Goal: Task Accomplishment & Management: Manage account settings

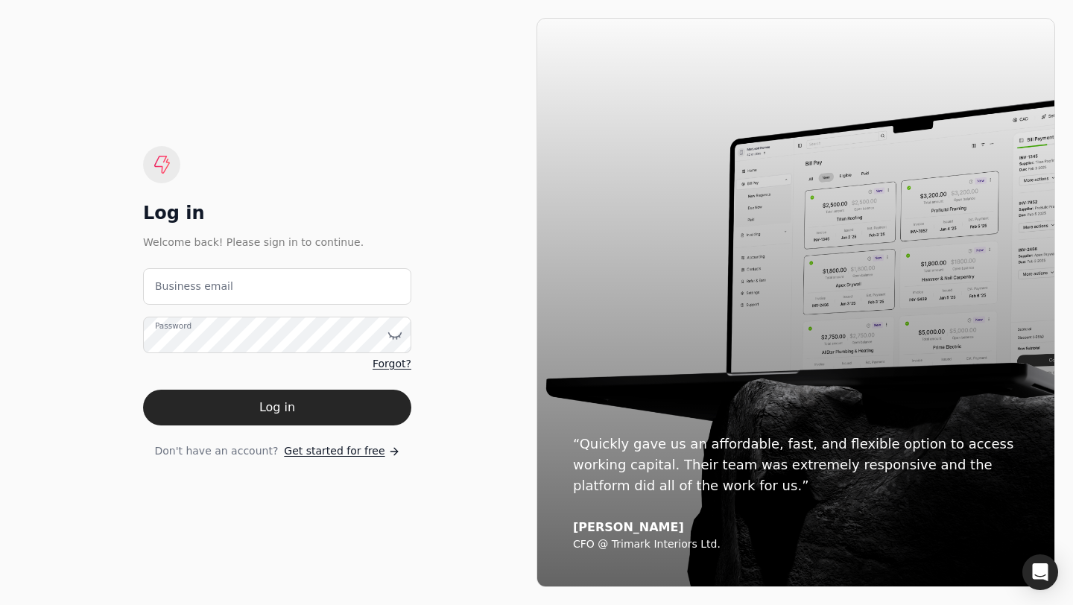
click at [344, 454] on span "Get started for free" at bounding box center [334, 451] width 101 height 16
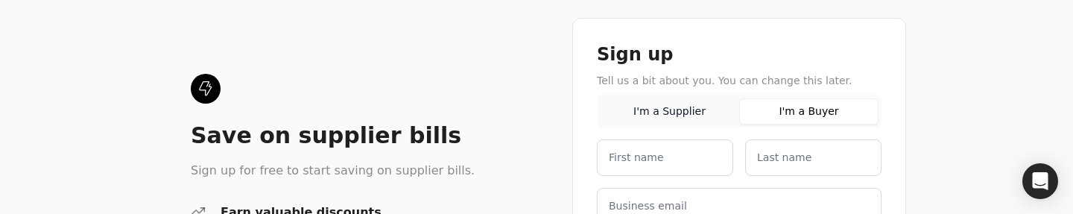
click at [826, 105] on button "I'm a Buyer" at bounding box center [808, 111] width 139 height 26
click at [677, 110] on button "I'm a Supplier" at bounding box center [669, 111] width 139 height 26
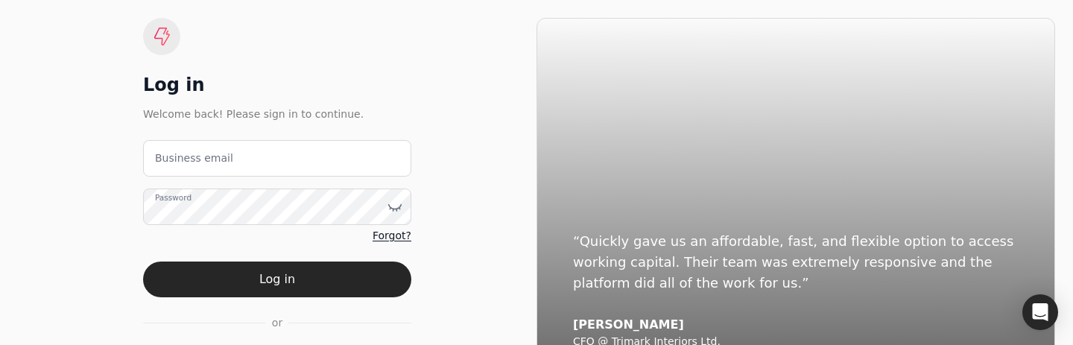
scroll to position [57, 0]
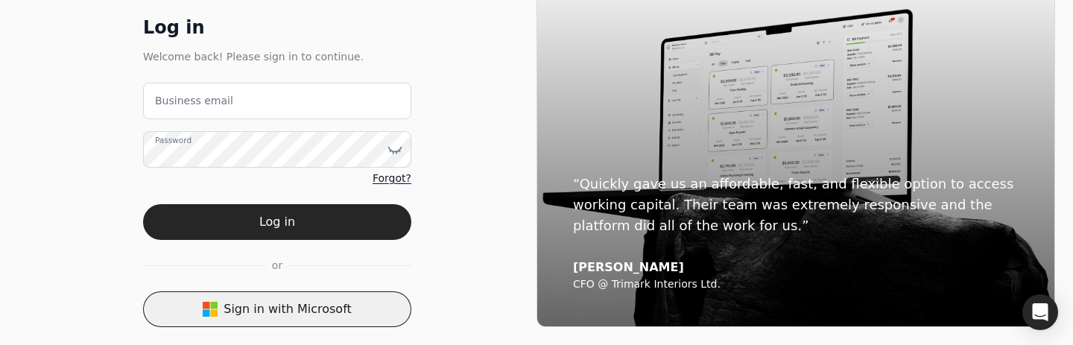
click at [307, 213] on button "Sign in with Microsoft" at bounding box center [277, 309] width 268 height 36
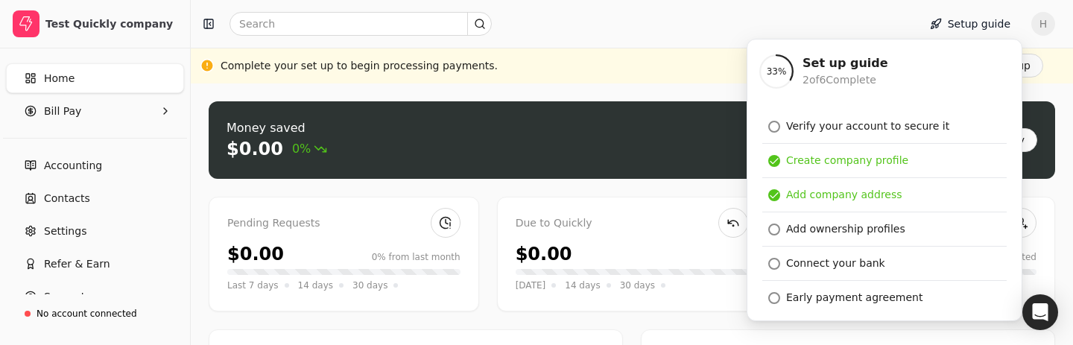
click at [652, 27] on div at bounding box center [551, 24] width 709 height 24
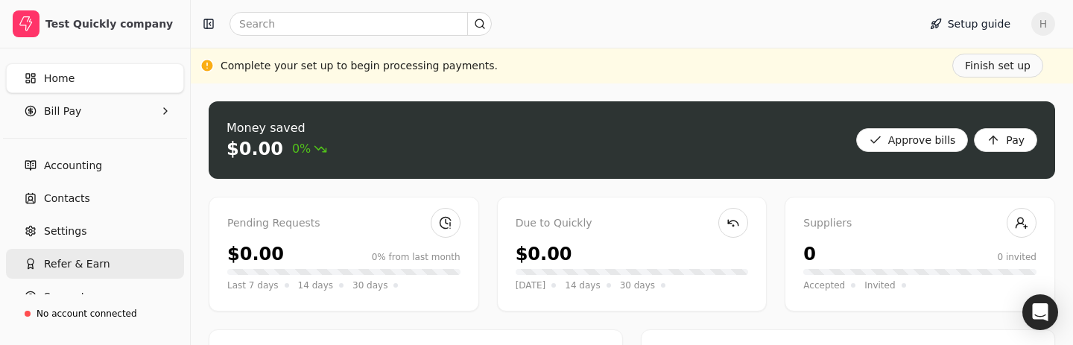
scroll to position [32, 0]
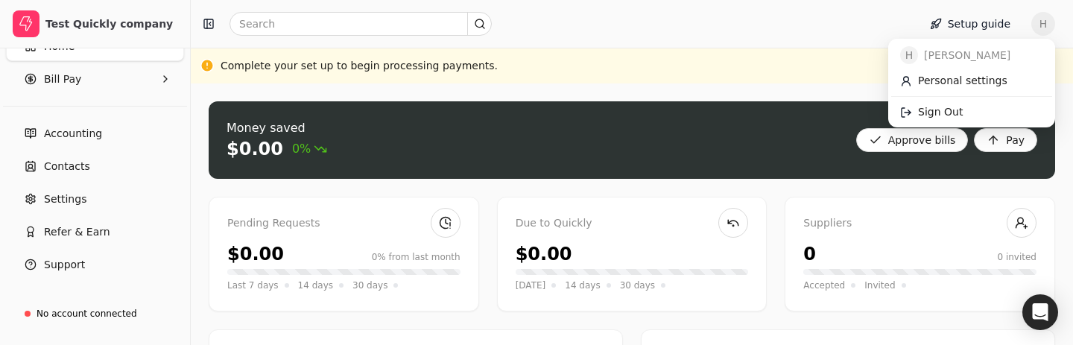
click at [1043, 20] on span "H" at bounding box center [1043, 24] width 24 height 24
click at [955, 107] on span "Sign Out" at bounding box center [940, 112] width 45 height 16
